Goal: Communication & Community: Answer question/provide support

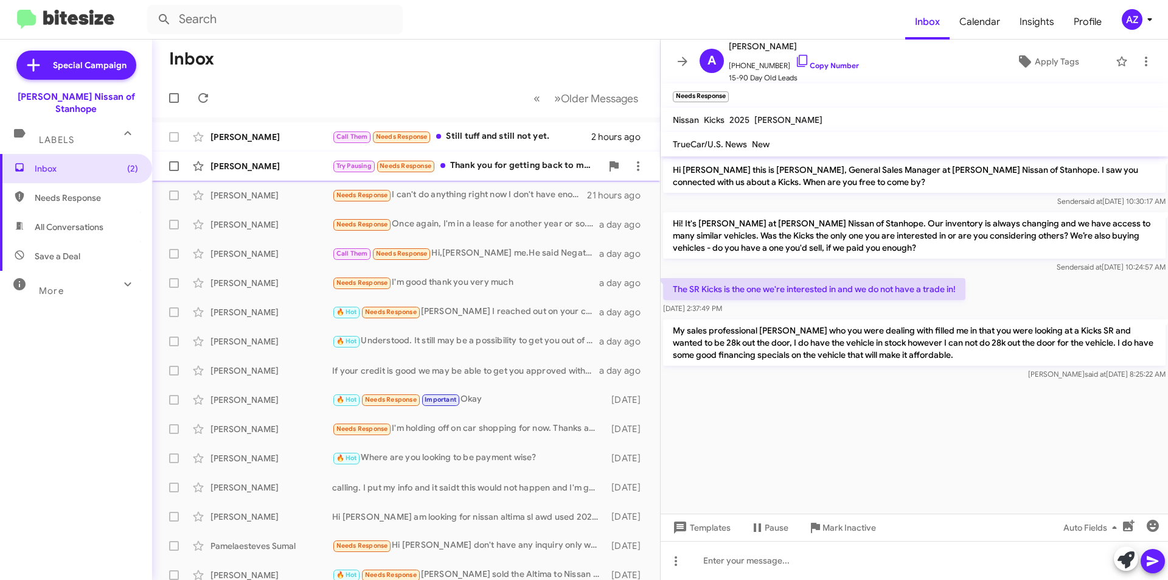
click at [254, 172] on div "[PERSON_NAME] Try Pausing Needs Response Thank you for getting back to me I'll …" at bounding box center [406, 166] width 489 height 24
click at [466, 164] on div "Try Pausing Needs Response Thank you for getting back to me I'll have to pass u…" at bounding box center [467, 166] width 270 height 14
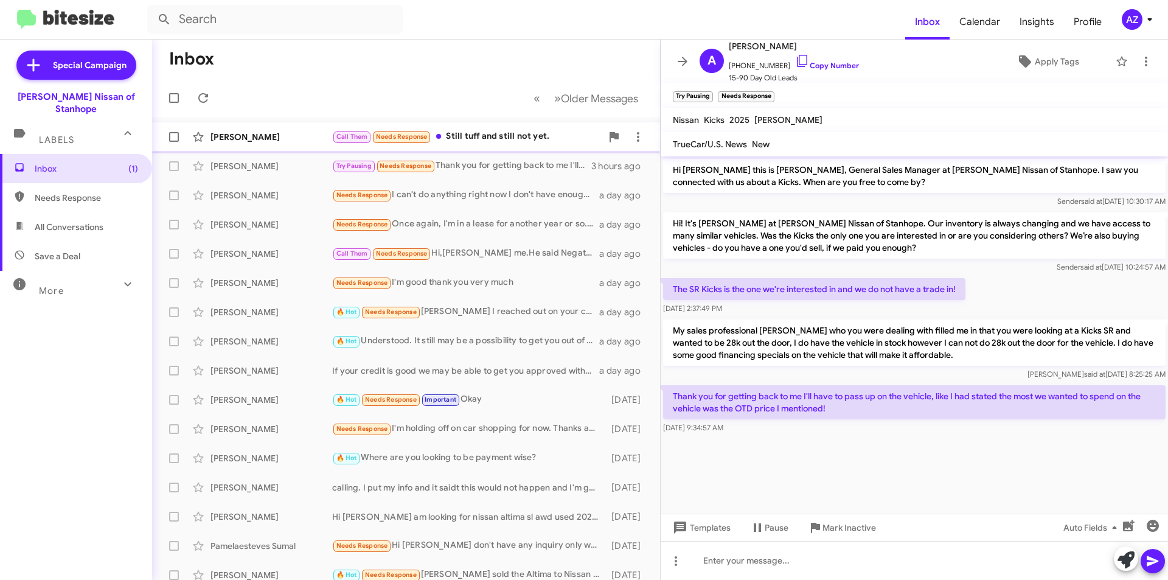
click at [282, 139] on div "[PERSON_NAME]" at bounding box center [272, 137] width 122 height 12
